Goal: Task Accomplishment & Management: Use online tool/utility

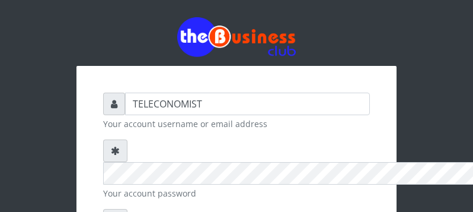
scroll to position [94, 0]
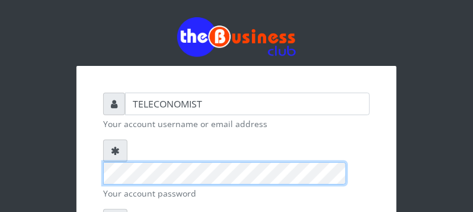
scroll to position [187, 0]
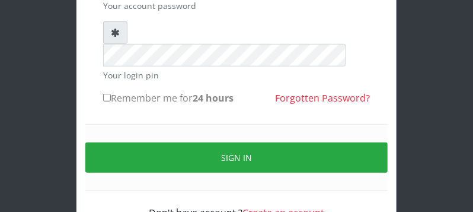
click at [106, 94] on input "Remember me for 24 hours" at bounding box center [107, 98] width 8 height 8
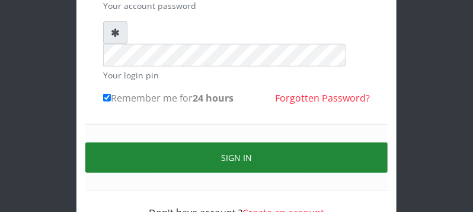
click at [111, 142] on button "Sign in" at bounding box center [236, 157] width 302 height 30
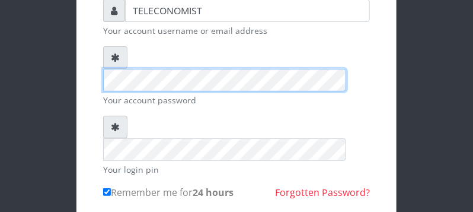
scroll to position [226, 0]
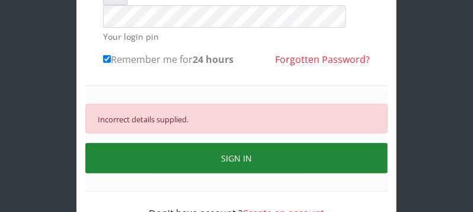
click at [359, 143] on button "SIGN IN" at bounding box center [236, 158] width 302 height 30
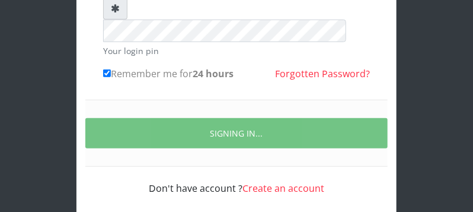
scroll to position [187, 0]
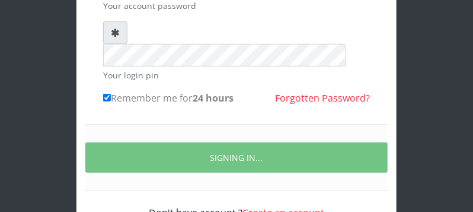
click at [106, 94] on input "Remember me for 24 hours" at bounding box center [107, 98] width 8 height 8
checkbox input "true"
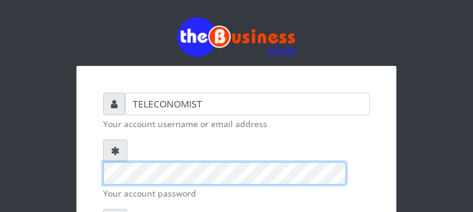
scroll to position [190, 0]
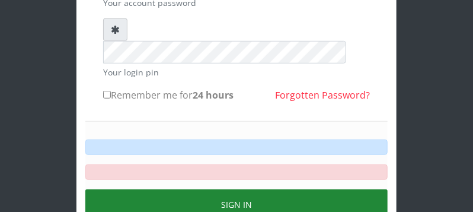
click at [290, 189] on button "Sign in" at bounding box center [236, 204] width 302 height 30
click at [284, 189] on button "Sign in" at bounding box center [236, 204] width 302 height 30
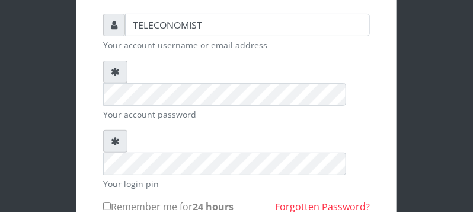
scroll to position [62, 0]
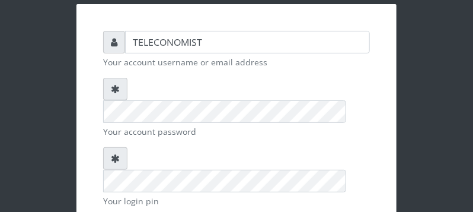
click at [309, 76] on form "TELECONOMIST Your account username or email address Your account password Your …" at bounding box center [236, 188] width 267 height 314
checkbox input "true"
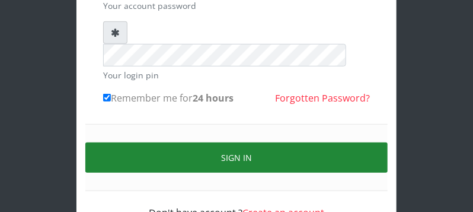
click at [349, 142] on button "Sign in" at bounding box center [236, 157] width 302 height 30
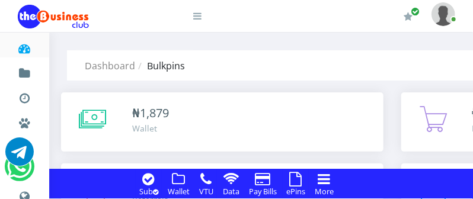
click at [298, 180] on icon at bounding box center [296, 179] width 12 height 14
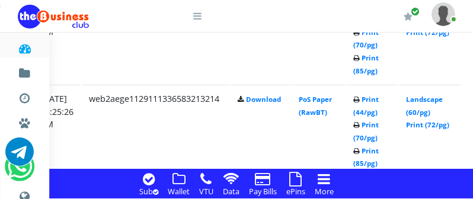
scroll to position [2274, 221]
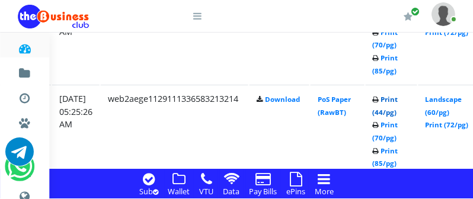
click at [398, 113] on link "Print (44/pg)" at bounding box center [385, 106] width 25 height 22
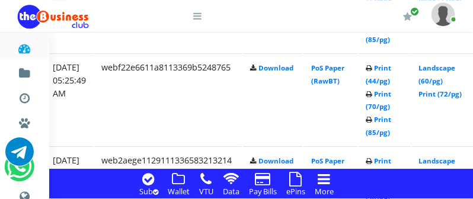
scroll to position [2212, 228]
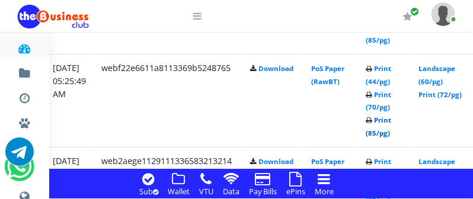
click at [392, 133] on link "Print (85/pg)" at bounding box center [378, 127] width 25 height 22
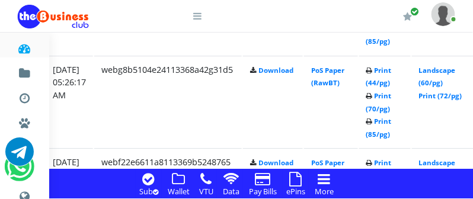
scroll to position [2087, 228]
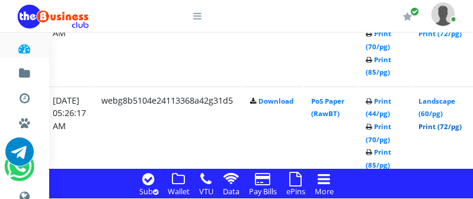
click at [445, 125] on link "Print (72/pg)" at bounding box center [440, 126] width 43 height 9
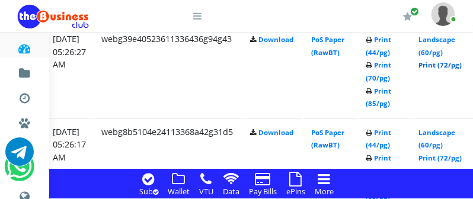
click at [454, 63] on link "Print (72/pg)" at bounding box center [440, 64] width 43 height 9
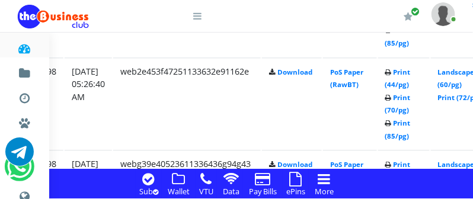
scroll to position [1930, 228]
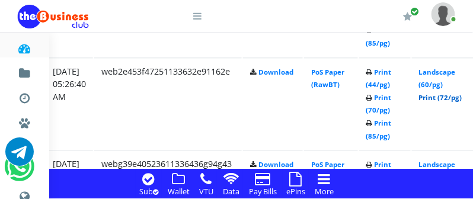
click at [452, 100] on link "Print (72/pg)" at bounding box center [440, 97] width 43 height 9
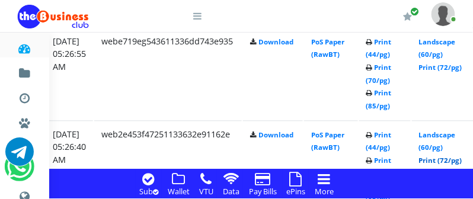
scroll to position [1836, 228]
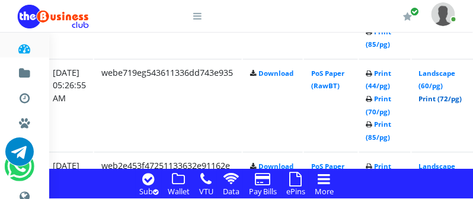
click at [444, 100] on link "Print (72/pg)" at bounding box center [440, 98] width 43 height 9
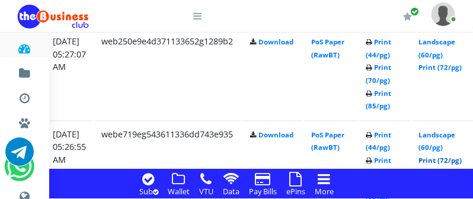
scroll to position [1742, 228]
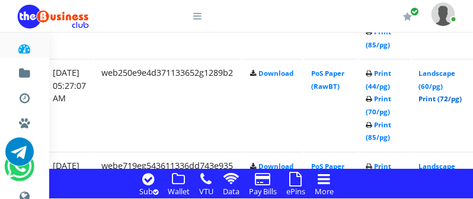
click at [457, 100] on link "Print (72/pg)" at bounding box center [440, 99] width 43 height 9
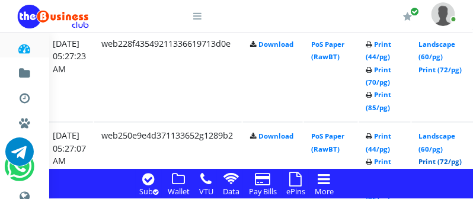
scroll to position [1648, 228]
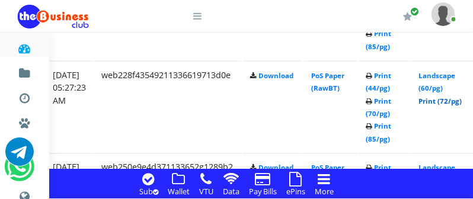
click at [461, 100] on link "Print (72/pg)" at bounding box center [440, 101] width 43 height 9
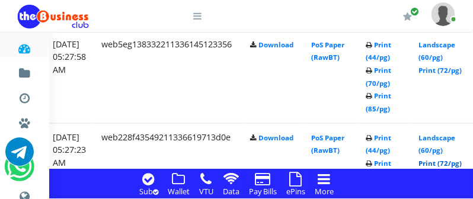
scroll to position [1554, 228]
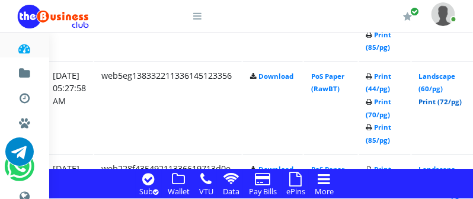
click at [454, 102] on link "Print (72/pg)" at bounding box center [440, 101] width 43 height 9
click at [446, 104] on link "Print (72/pg)" at bounding box center [440, 101] width 43 height 9
click at [458, 104] on link "Print (72/pg)" at bounding box center [440, 101] width 43 height 9
click at [462, 101] on link "Print (72/pg)" at bounding box center [440, 101] width 43 height 9
click at [452, 102] on link "Print (72/pg)" at bounding box center [440, 101] width 43 height 9
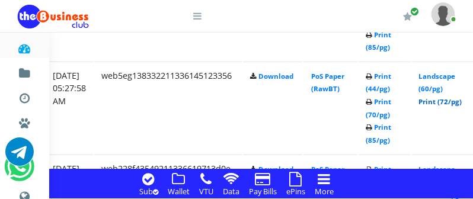
click at [462, 103] on link "Print (72/pg)" at bounding box center [440, 101] width 43 height 9
click at [450, 98] on link "Print (72/pg)" at bounding box center [440, 101] width 43 height 9
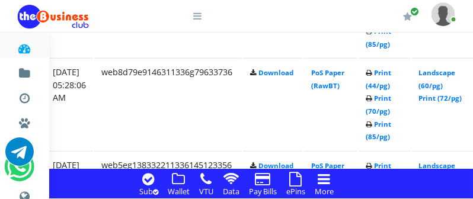
scroll to position [1461, 228]
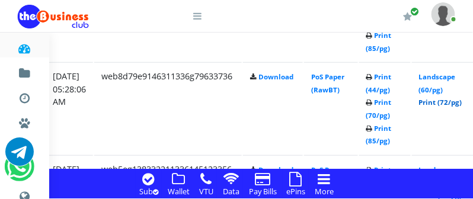
click at [446, 104] on link "Print (72/pg)" at bounding box center [440, 102] width 43 height 9
click at [445, 104] on link "Print (72/pg)" at bounding box center [440, 102] width 43 height 9
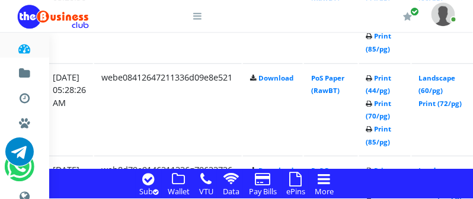
scroll to position [1366, 228]
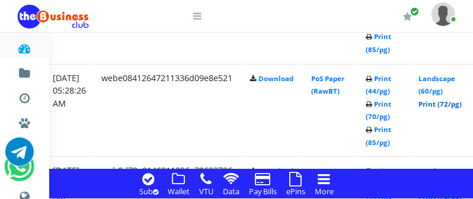
click at [442, 103] on link "Print (72/pg)" at bounding box center [440, 104] width 43 height 9
click at [449, 106] on link "Print (72/pg)" at bounding box center [440, 104] width 43 height 9
click at [455, 106] on link "Print (72/pg)" at bounding box center [440, 104] width 43 height 9
click at [457, 106] on link "Print (72/pg)" at bounding box center [440, 104] width 43 height 9
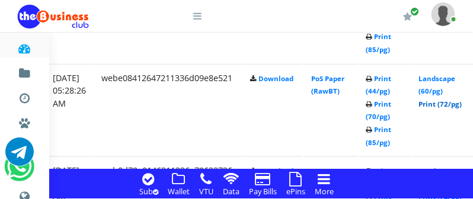
scroll to position [1335, 228]
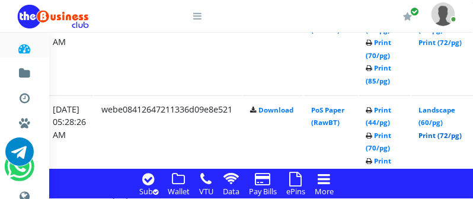
click at [449, 139] on link "Print (72/pg)" at bounding box center [440, 135] width 43 height 9
click at [459, 137] on link "Print (72/pg)" at bounding box center [440, 135] width 43 height 9
click at [462, 134] on link "Print (72/pg)" at bounding box center [440, 135] width 43 height 9
click at [458, 134] on link "Print (72/pg)" at bounding box center [440, 135] width 43 height 9
click at [440, 138] on link "Print (72/pg)" at bounding box center [440, 135] width 43 height 9
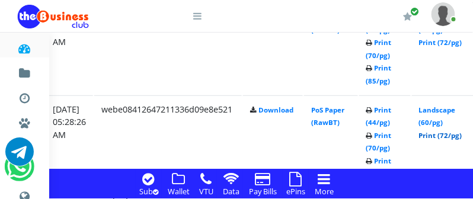
click at [444, 136] on link "Print (72/pg)" at bounding box center [440, 135] width 43 height 9
click at [457, 136] on link "Print (72/pg)" at bounding box center [440, 135] width 43 height 9
click at [451, 135] on link "Print (72/pg)" at bounding box center [440, 135] width 43 height 9
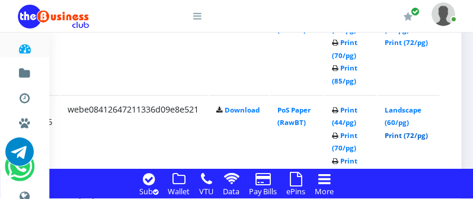
scroll to position [1335, 266]
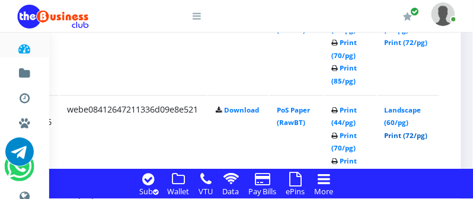
click at [426, 136] on link "Print (72/pg)" at bounding box center [406, 135] width 43 height 9
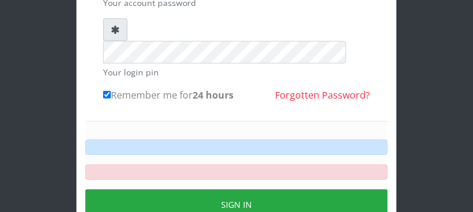
scroll to position [191, 0]
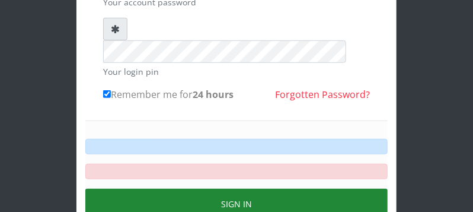
click at [123, 189] on button "Sign in" at bounding box center [236, 204] width 302 height 30
click at [175, 189] on button "Sign in" at bounding box center [236, 204] width 302 height 30
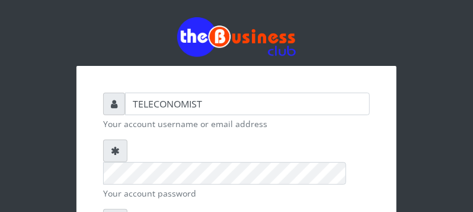
scroll to position [237, 0]
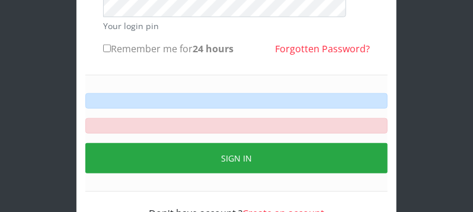
click at [106, 44] on input "Remember me for 24 hours" at bounding box center [107, 48] width 8 height 8
checkbox input "true"
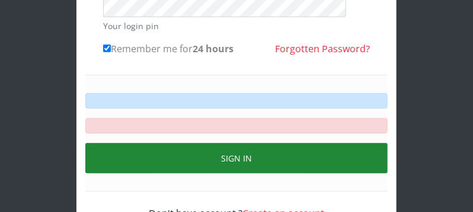
click at [107, 143] on button "Sign in" at bounding box center [236, 158] width 302 height 30
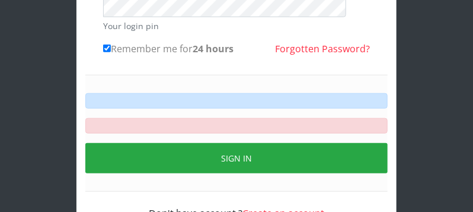
scroll to position [205, 0]
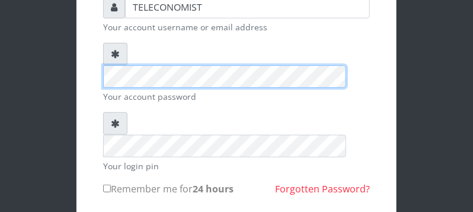
scroll to position [211, 0]
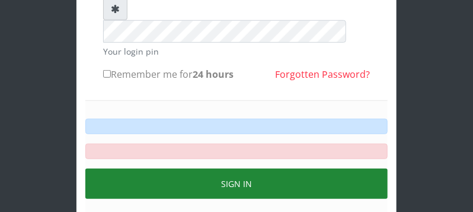
click at [252, 168] on button "Sign in" at bounding box center [236, 183] width 302 height 30
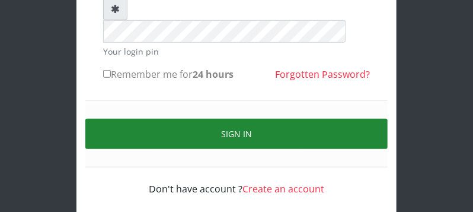
scroll to position [161, 0]
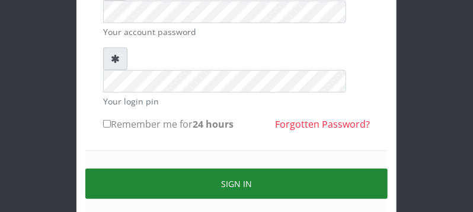
click at [252, 168] on button "Sign in" at bounding box center [236, 183] width 302 height 30
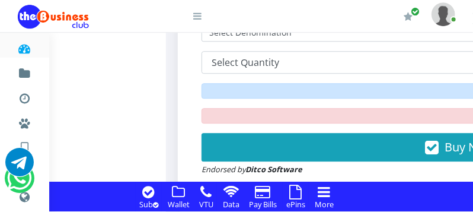
scroll to position [1144, 0]
